Goal: Transaction & Acquisition: Book appointment/travel/reservation

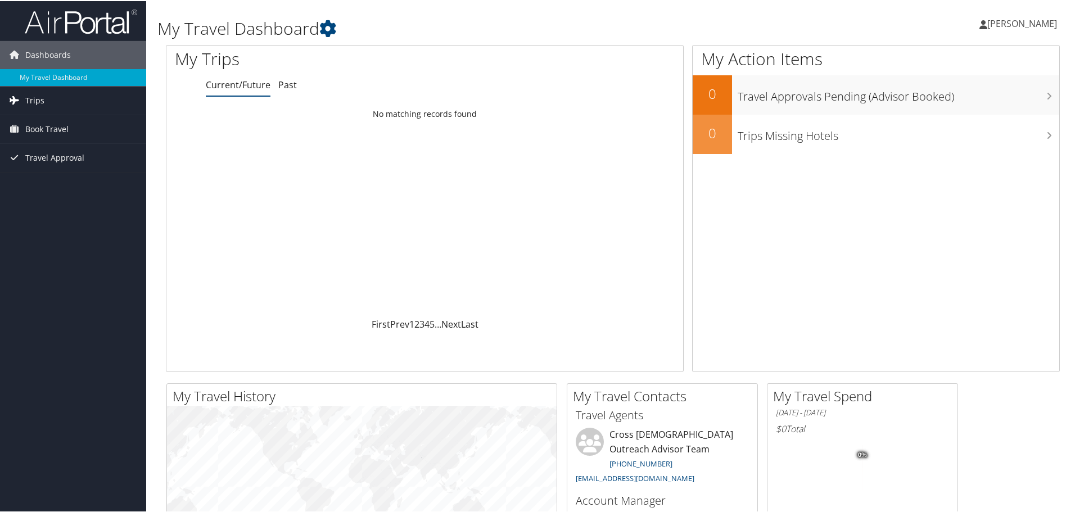
click at [62, 99] on link "Trips" at bounding box center [73, 99] width 146 height 28
click at [60, 121] on link "Current/Future Trips" at bounding box center [73, 122] width 146 height 17
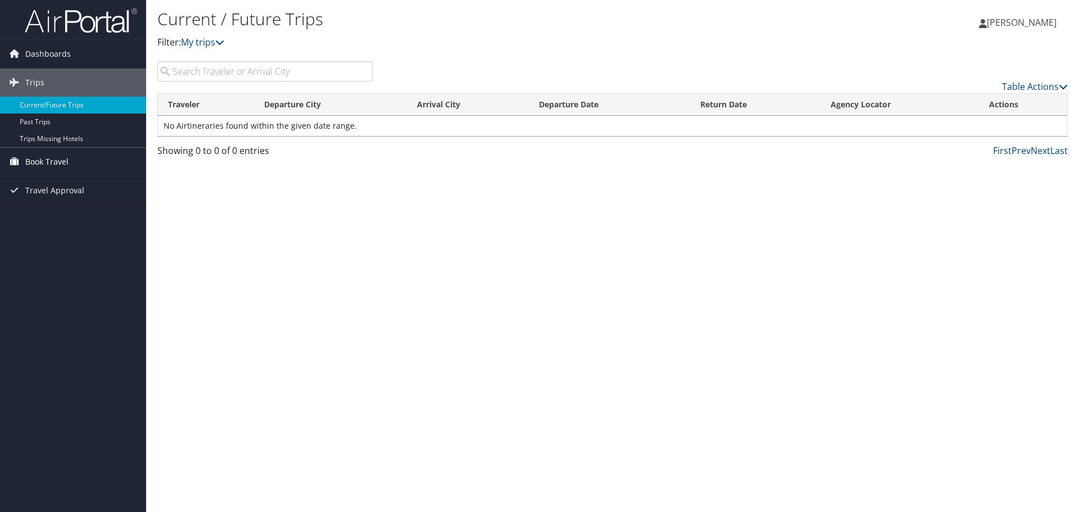
click at [40, 157] on span "Book Travel" at bounding box center [46, 162] width 43 height 28
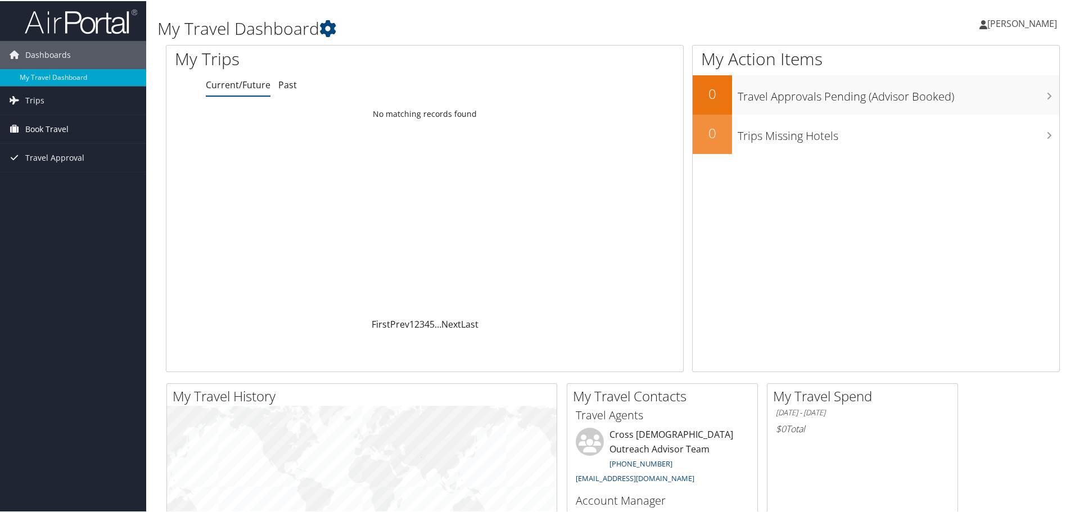
click at [69, 124] on link "Book Travel" at bounding box center [73, 128] width 146 height 28
click at [98, 96] on link "Trips" at bounding box center [73, 99] width 146 height 28
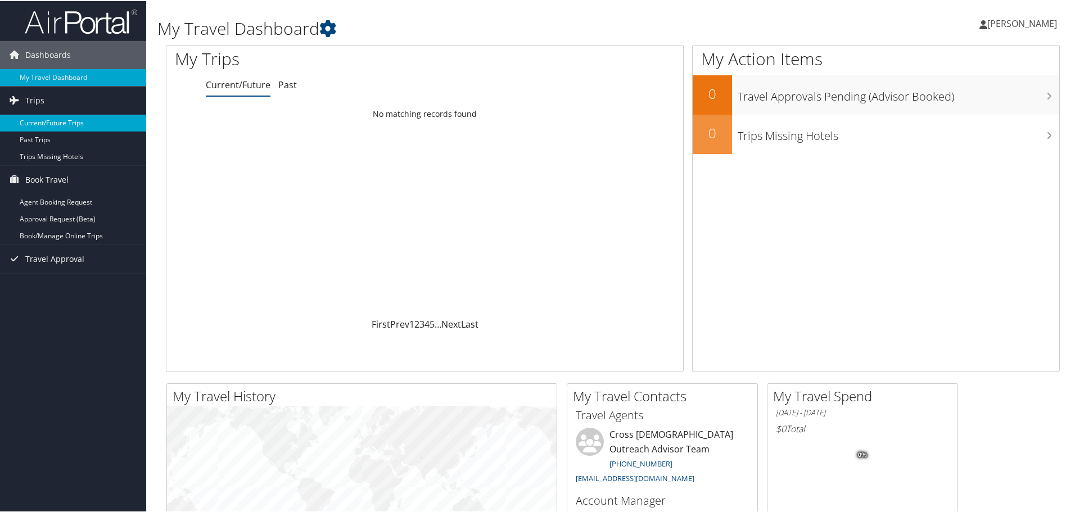
click at [52, 119] on link "Current/Future Trips" at bounding box center [73, 122] width 146 height 17
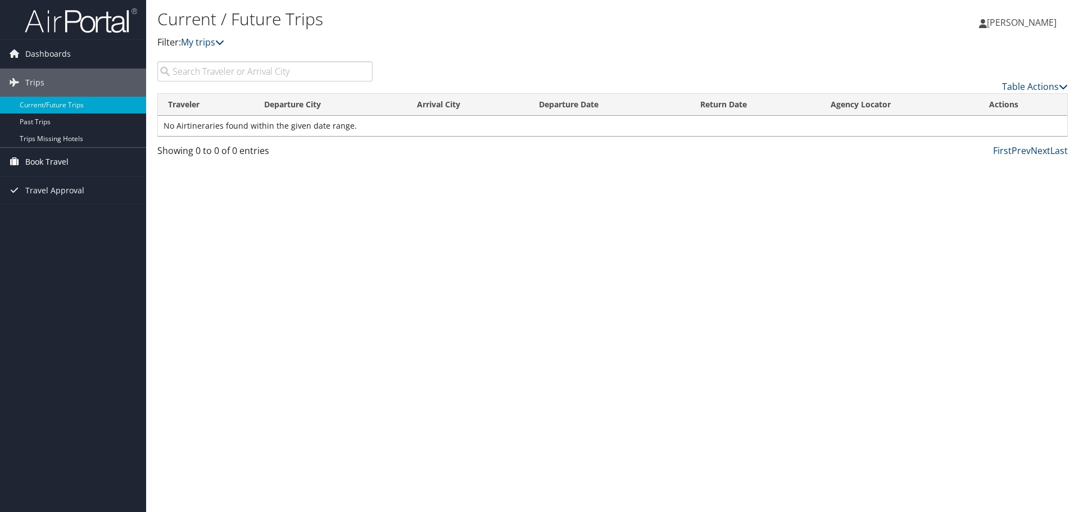
click at [38, 155] on span "Book Travel" at bounding box center [46, 162] width 43 height 28
click at [116, 216] on link "Book/Manage Online Trips" at bounding box center [73, 218] width 146 height 17
click at [49, 221] on link "Book/Manage Online Trips" at bounding box center [73, 218] width 146 height 17
